Goal: Complete application form

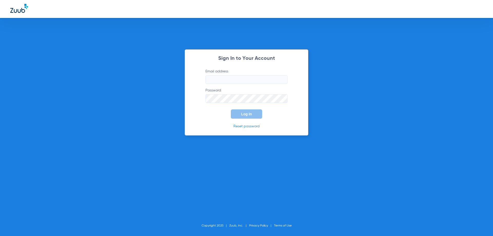
type input "[EMAIL_ADDRESS][DOMAIN_NAME]"
click at [242, 115] on span "Log In" at bounding box center [246, 114] width 11 height 4
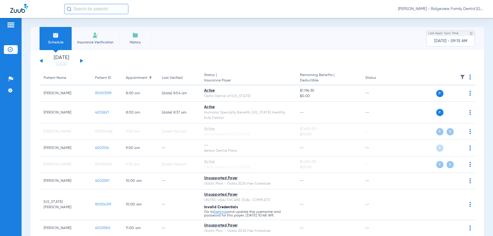
click at [80, 60] on div "[DATE] [DATE] [DATE] [DATE] [DATE] [DATE] [DATE] [DATE] [DATE] [DATE] [DATE] [D…" at bounding box center [62, 60] width 44 height 11
click at [81, 61] on button at bounding box center [81, 61] width 3 height 4
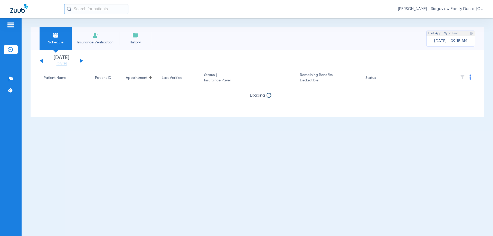
click at [81, 61] on button at bounding box center [81, 61] width 3 height 4
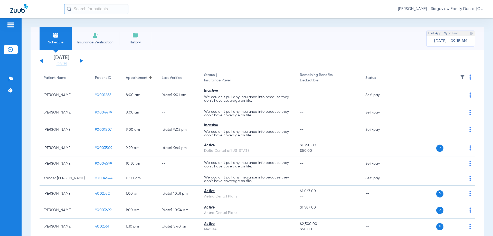
click at [94, 32] on img at bounding box center [95, 35] width 6 height 6
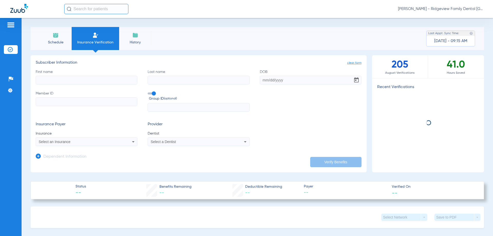
click at [86, 84] on input "First name" at bounding box center [87, 80] width 102 height 9
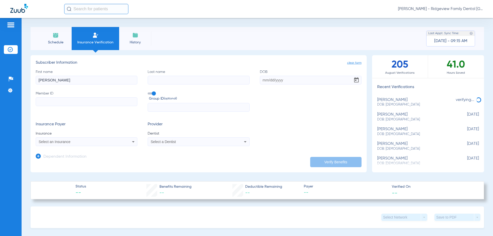
type input "[PERSON_NAME]"
click at [175, 74] on label "Last name" at bounding box center [199, 76] width 102 height 15
click at [175, 76] on input "Last name" at bounding box center [199, 80] width 102 height 9
click at [175, 82] on input "Last name" at bounding box center [199, 80] width 102 height 9
